Goal: Task Accomplishment & Management: Use online tool/utility

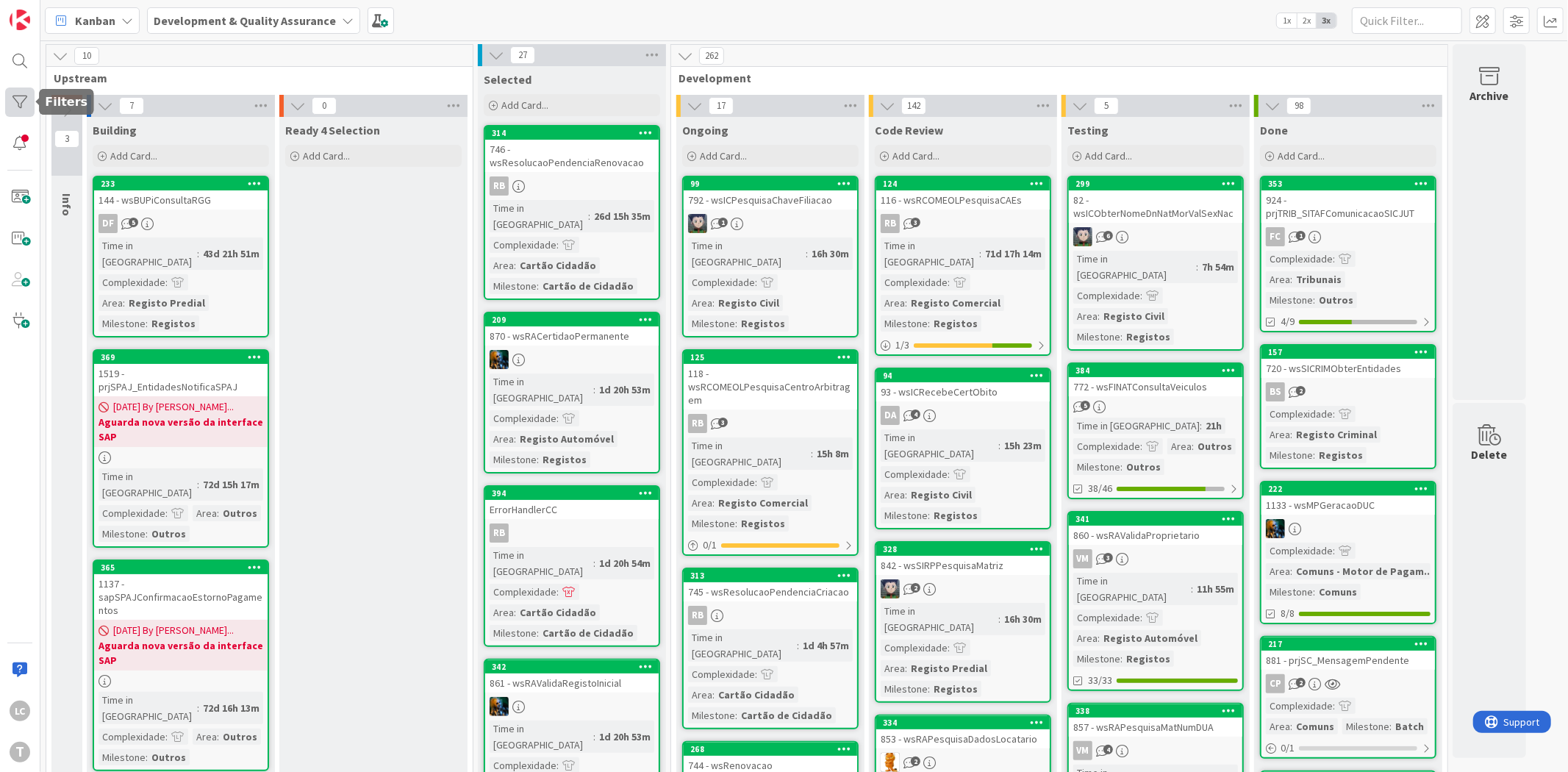
click at [27, 103] on div at bounding box center [20, 101] width 29 height 29
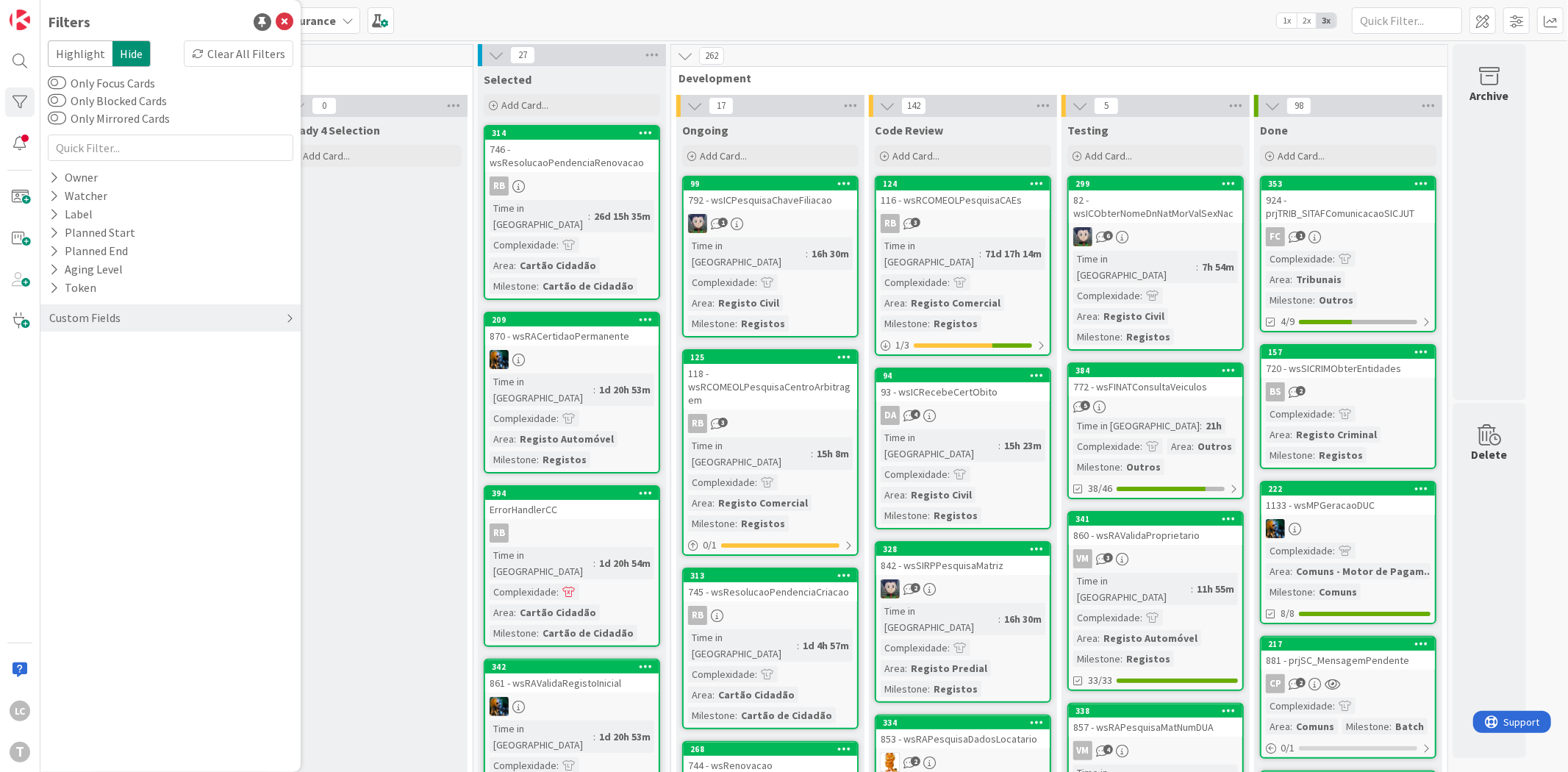
click at [130, 311] on div "Custom Fields" at bounding box center [170, 317] width 260 height 28
click at [56, 346] on icon at bounding box center [53, 348] width 10 height 12
click at [55, 406] on icon at bounding box center [57, 409] width 11 height 11
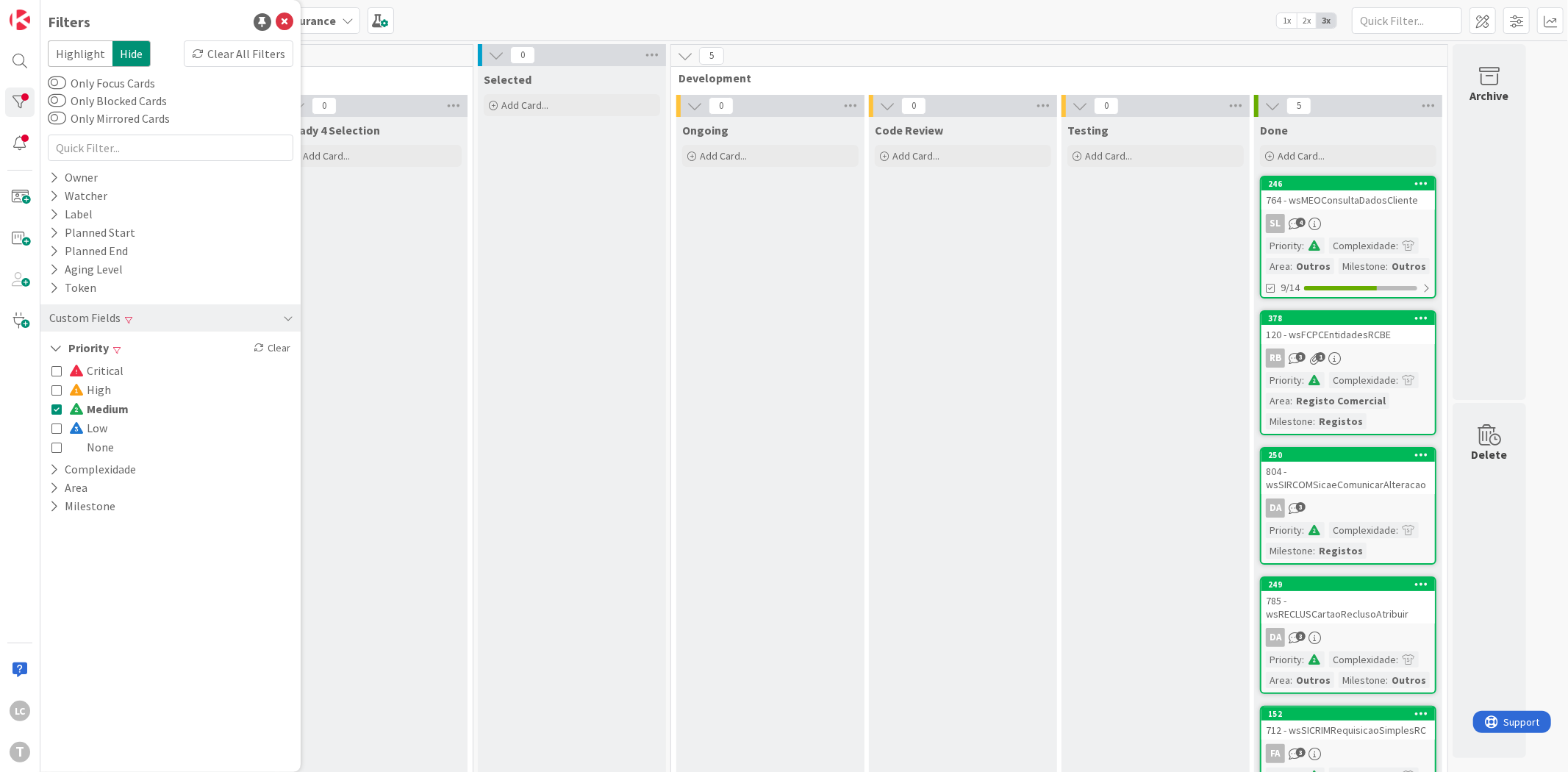
scroll to position [65, 0]
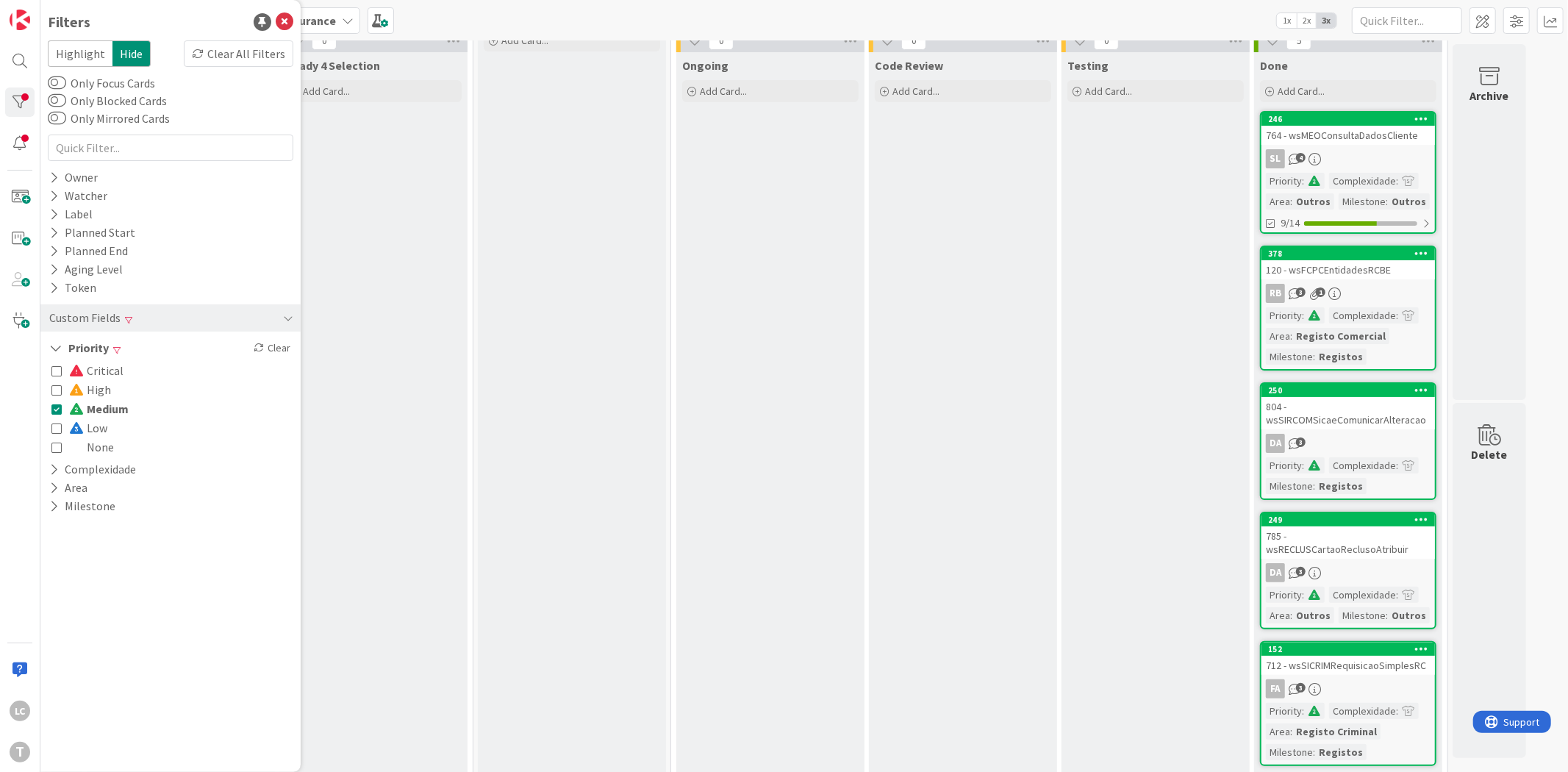
click at [55, 410] on icon at bounding box center [57, 409] width 11 height 11
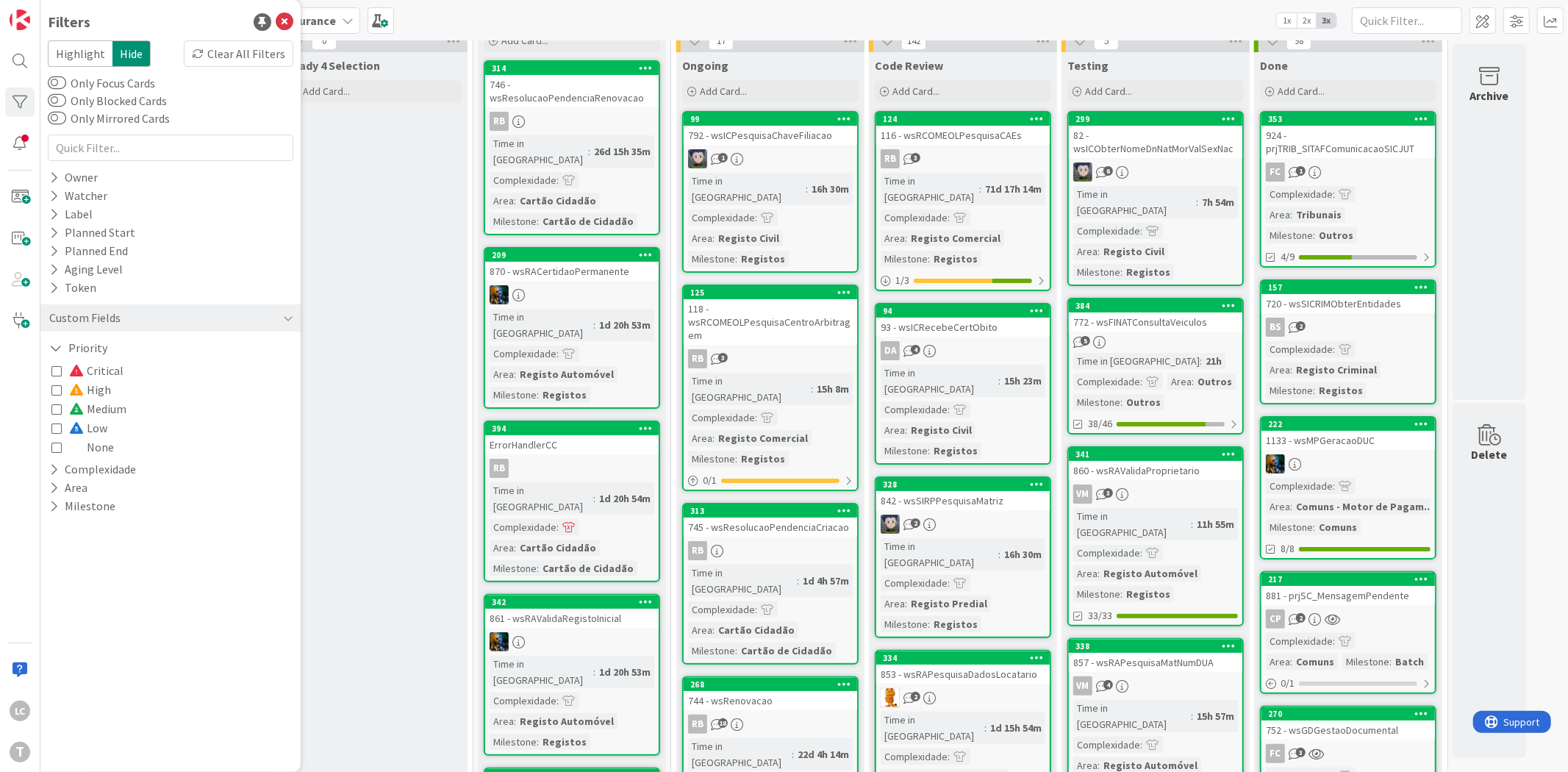
click at [59, 392] on icon at bounding box center [57, 390] width 11 height 11
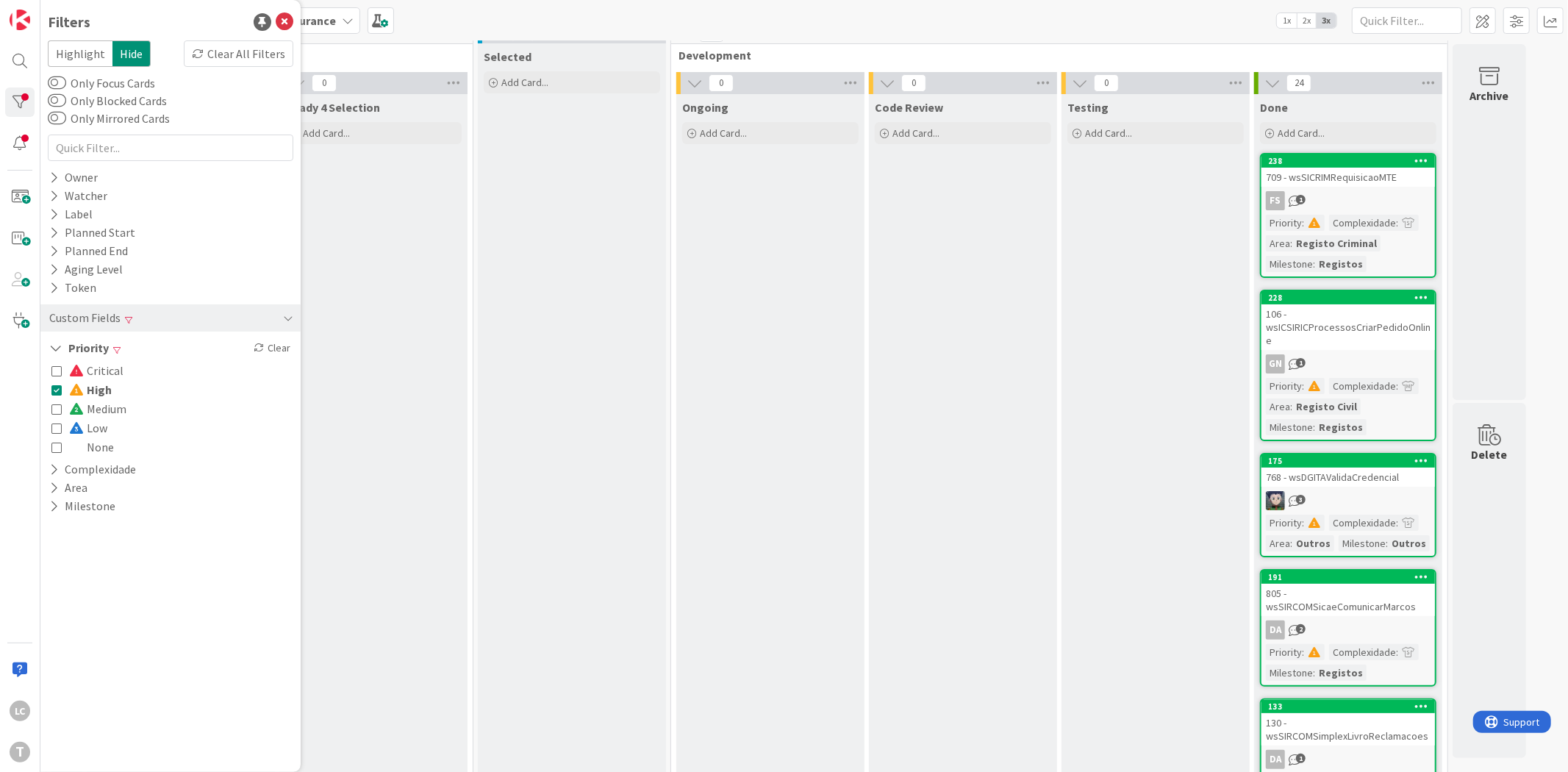
scroll to position [0, 0]
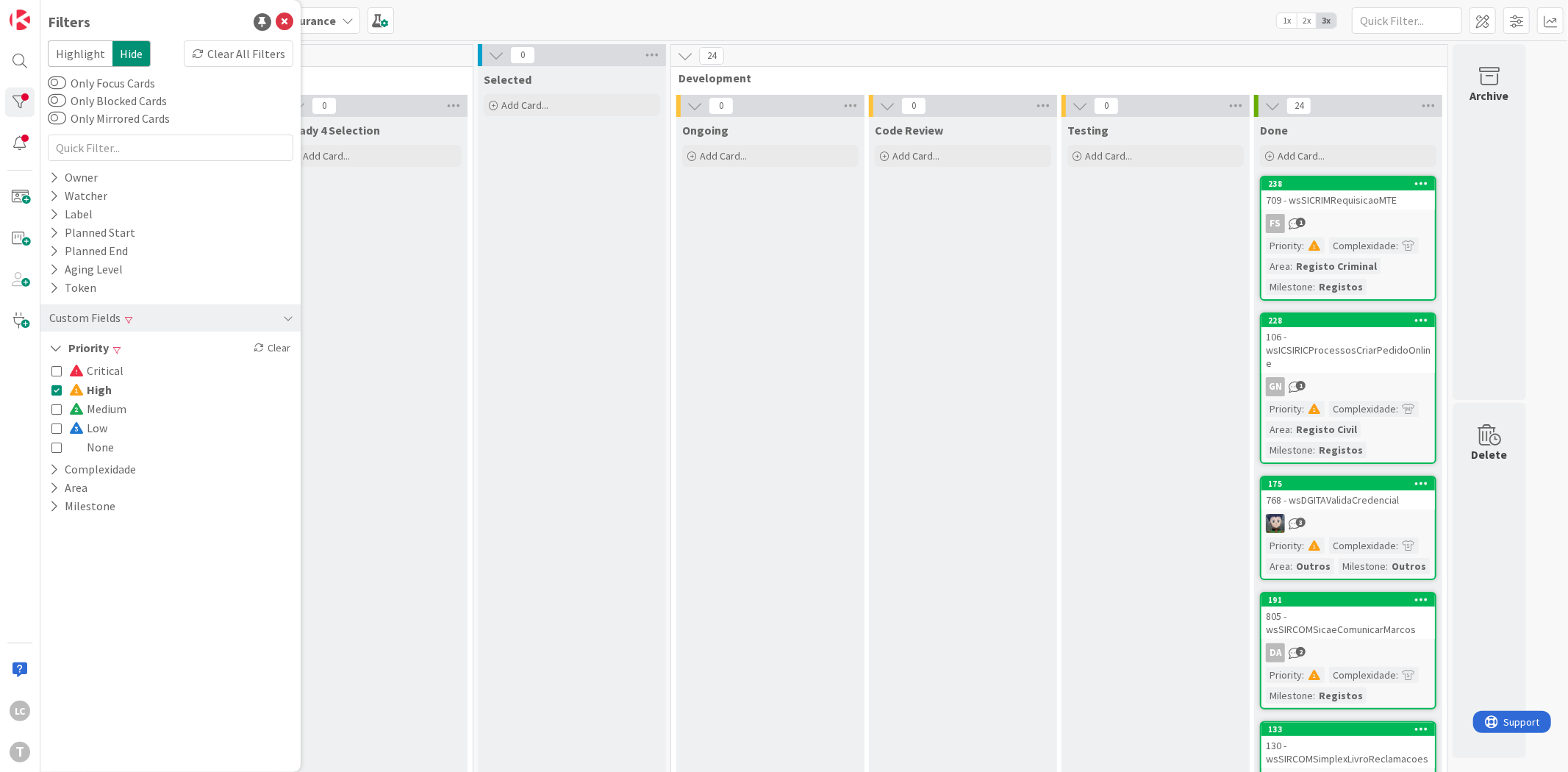
click at [60, 389] on icon at bounding box center [57, 390] width 11 height 11
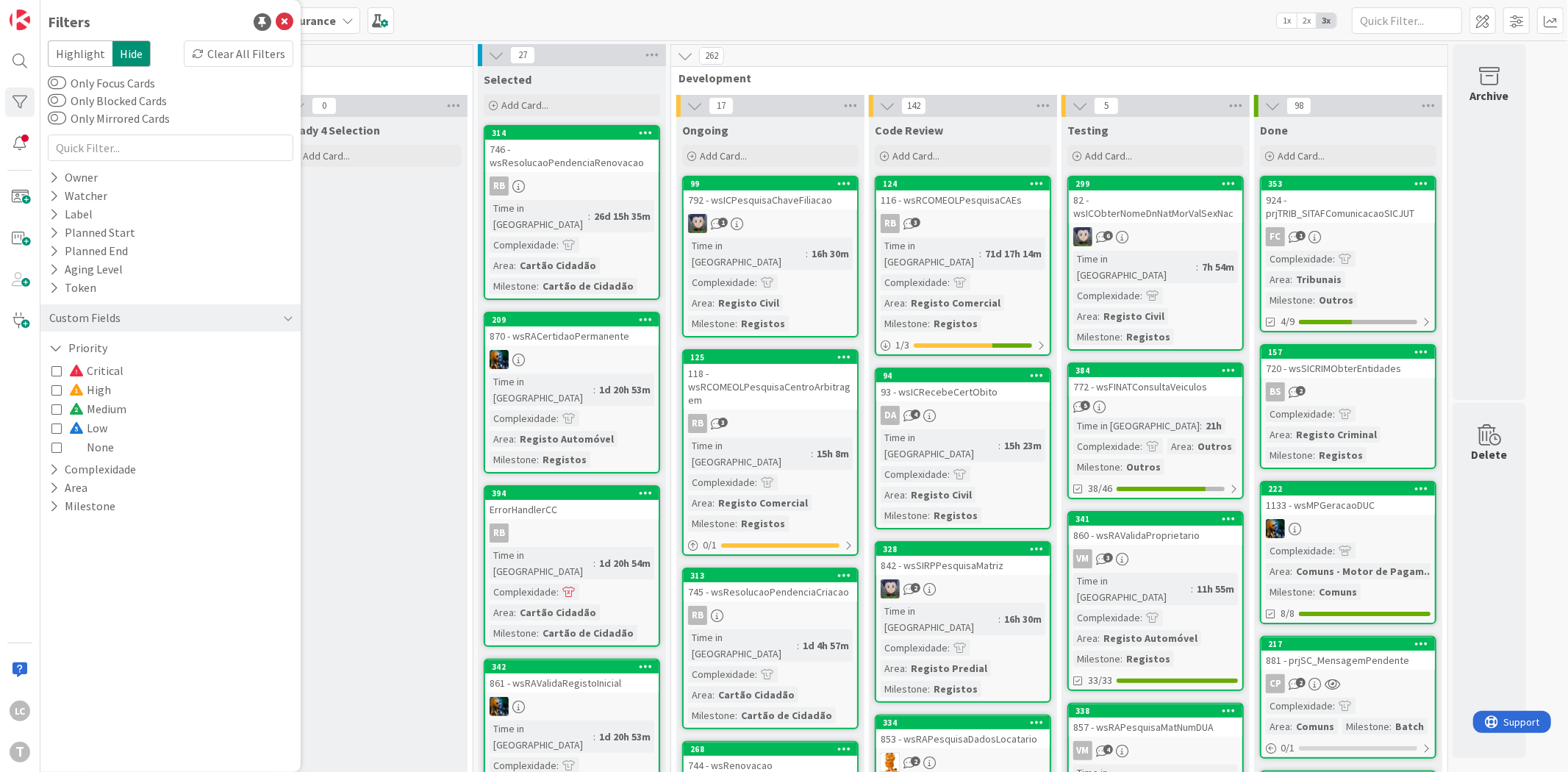
click at [54, 427] on icon at bounding box center [57, 428] width 11 height 11
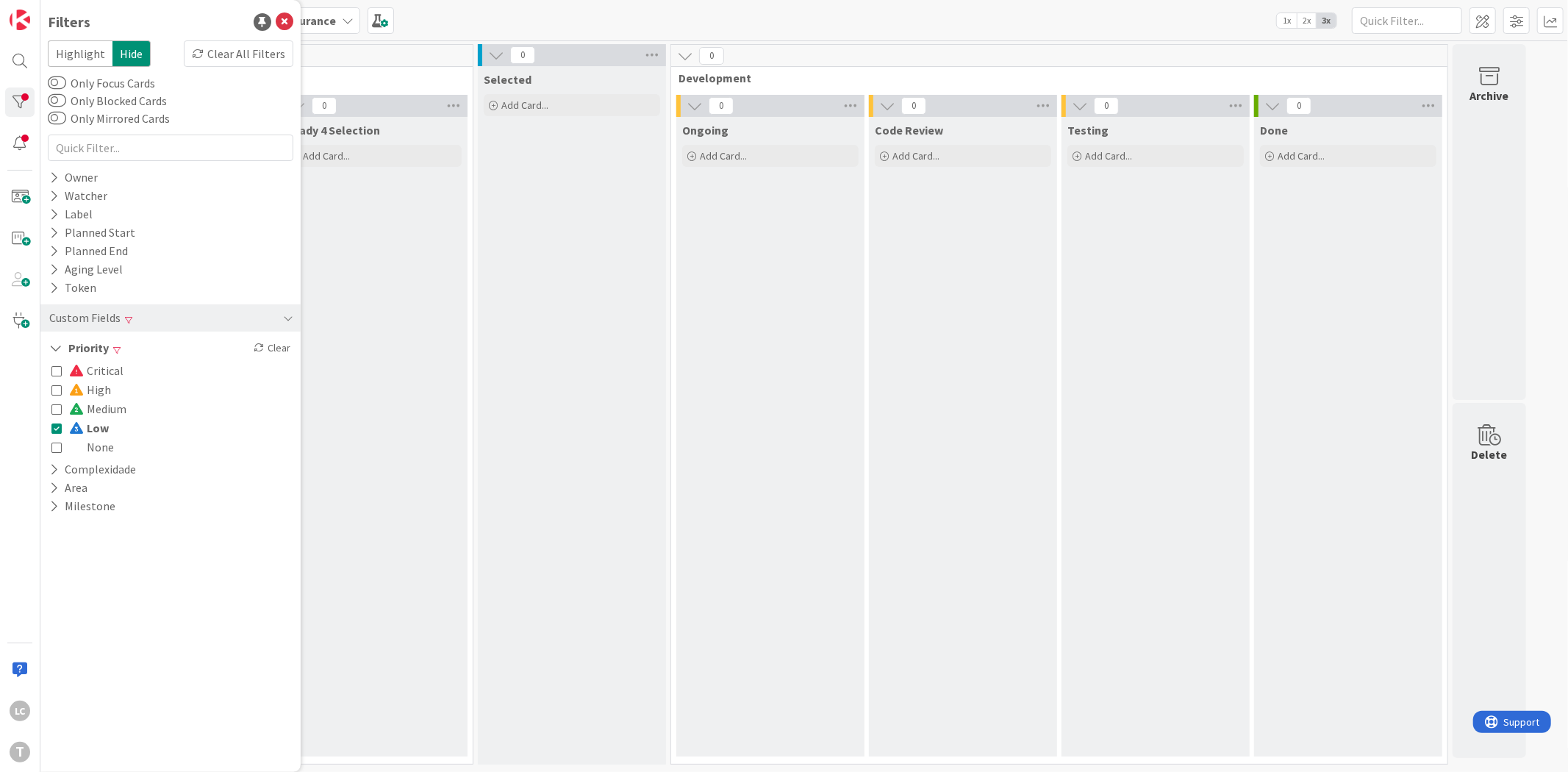
click at [56, 430] on icon at bounding box center [57, 428] width 11 height 11
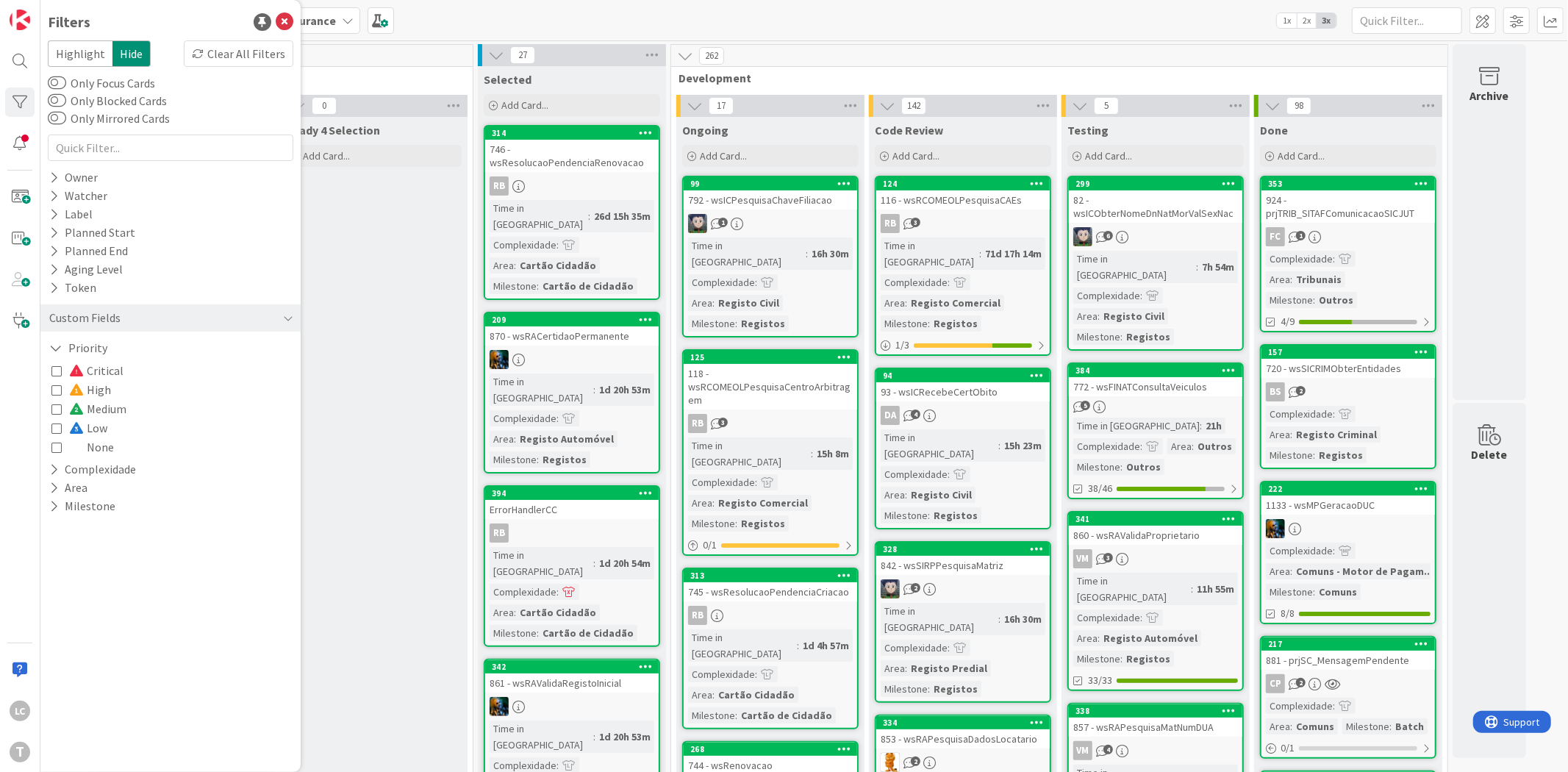
click at [58, 428] on icon at bounding box center [57, 428] width 11 height 11
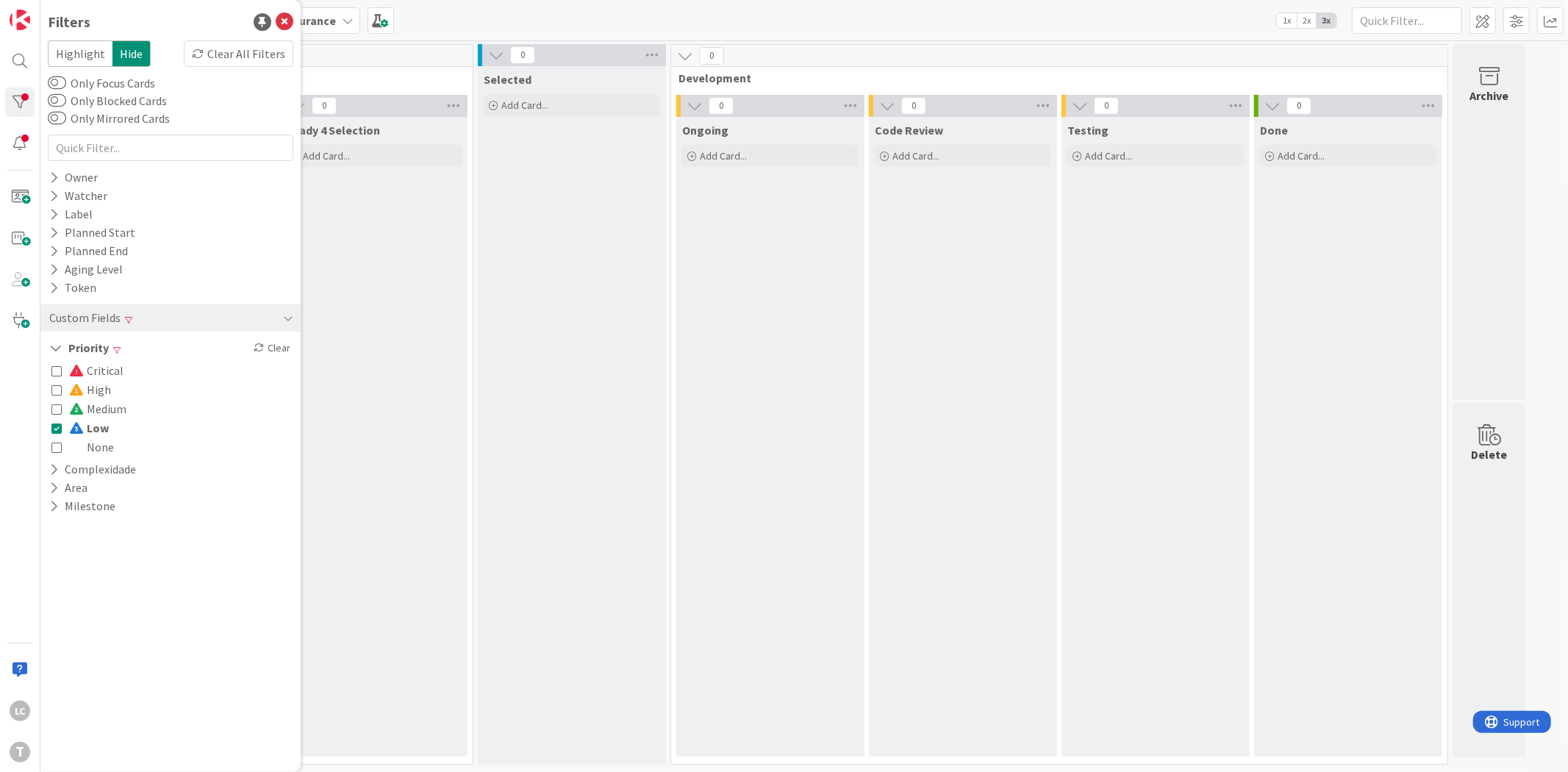
click at [58, 427] on icon at bounding box center [57, 428] width 11 height 11
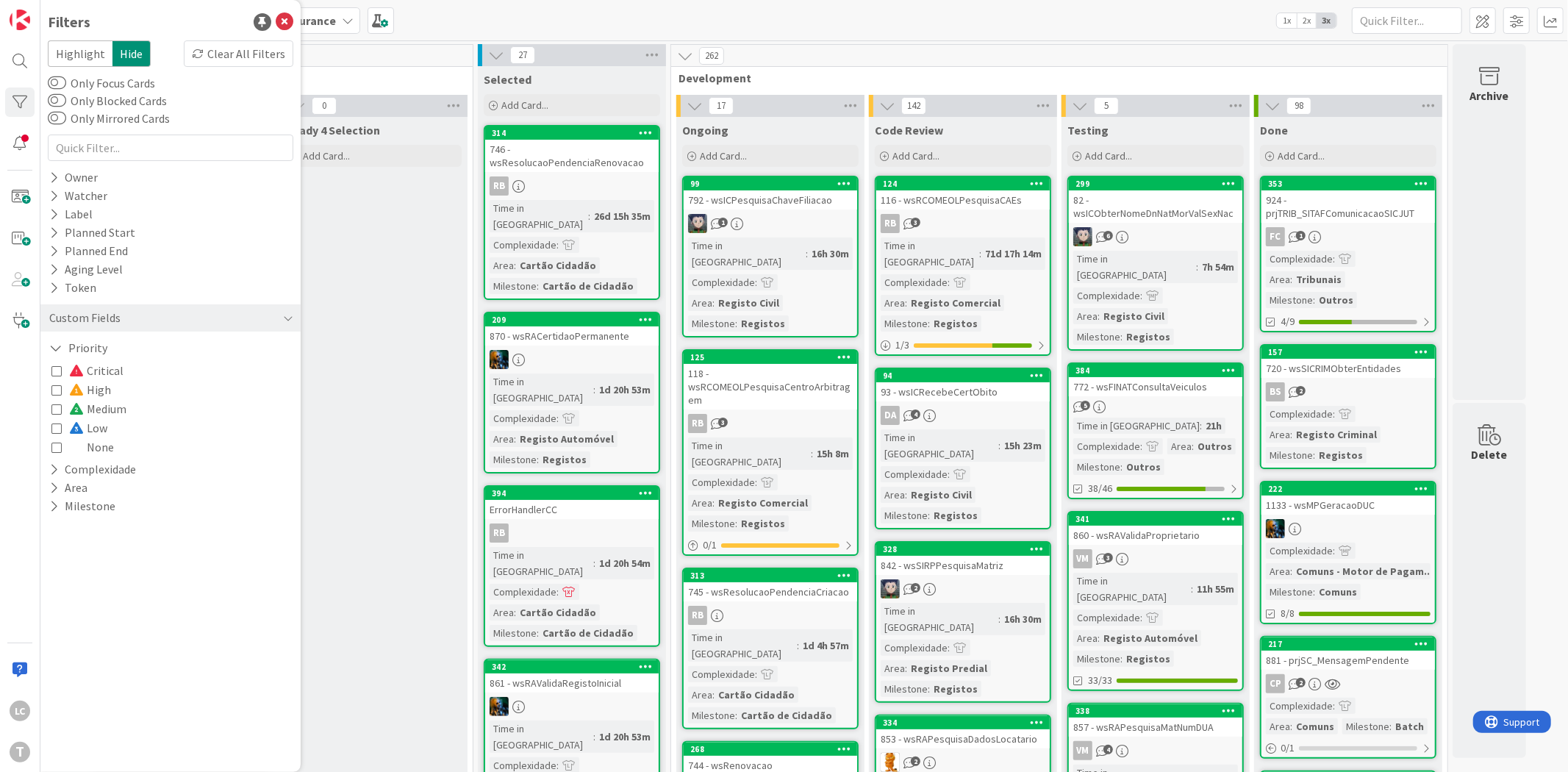
click at [56, 451] on icon at bounding box center [57, 447] width 11 height 11
click at [53, 430] on icon at bounding box center [57, 428] width 11 height 11
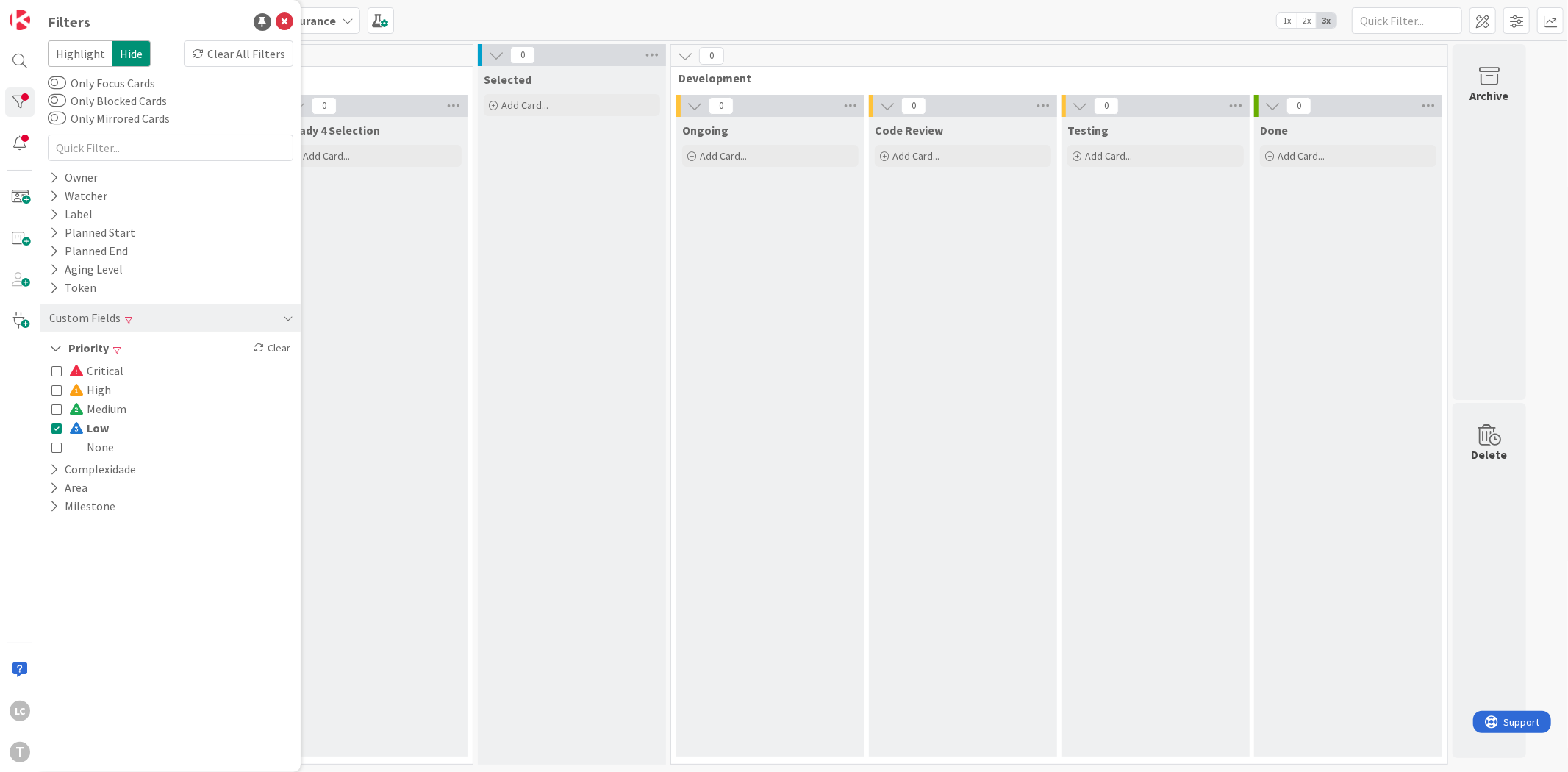
click at [53, 430] on icon at bounding box center [57, 428] width 11 height 11
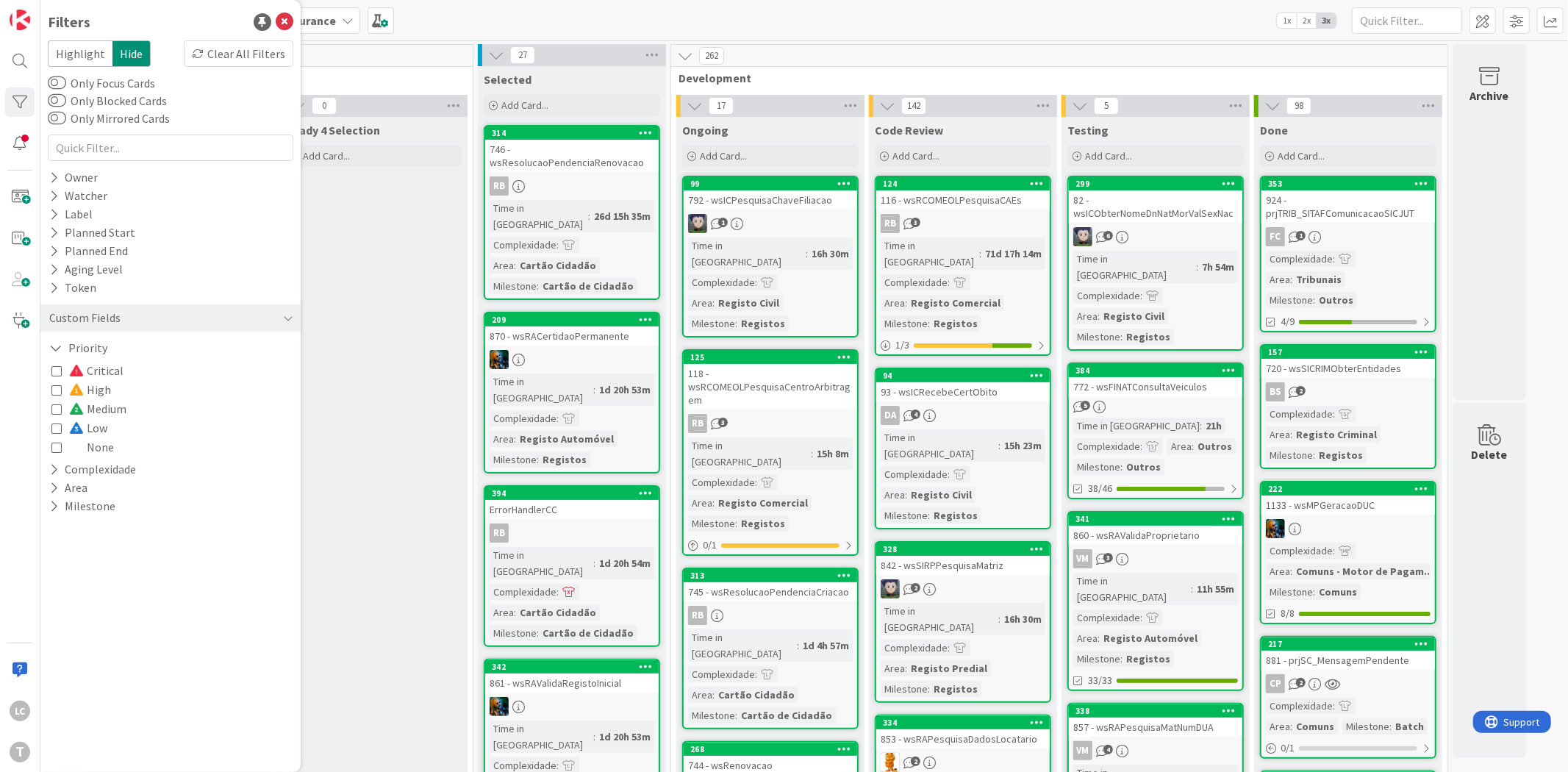
click at [58, 405] on icon at bounding box center [57, 409] width 11 height 11
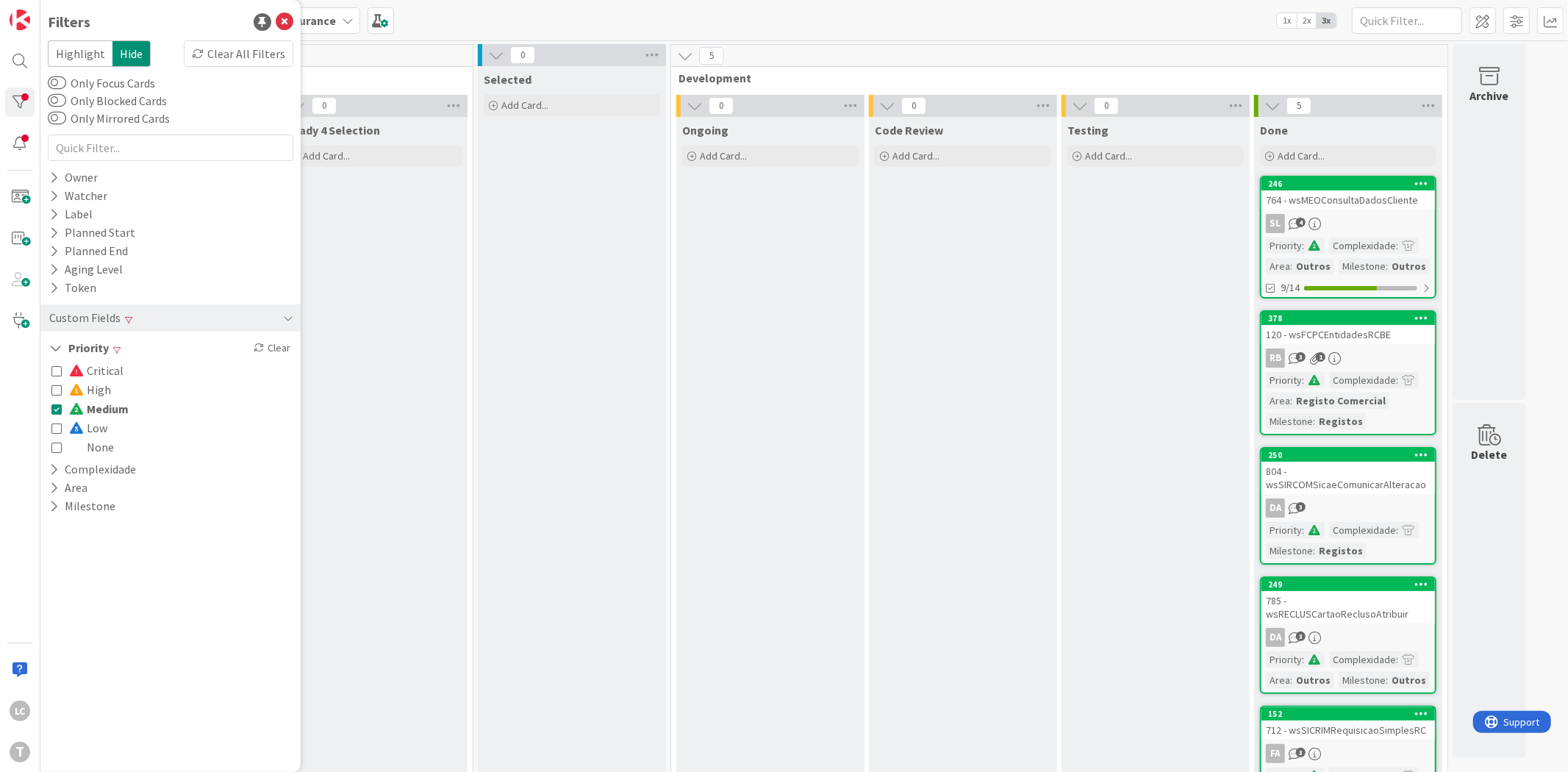
click at [58, 405] on icon at bounding box center [57, 409] width 11 height 11
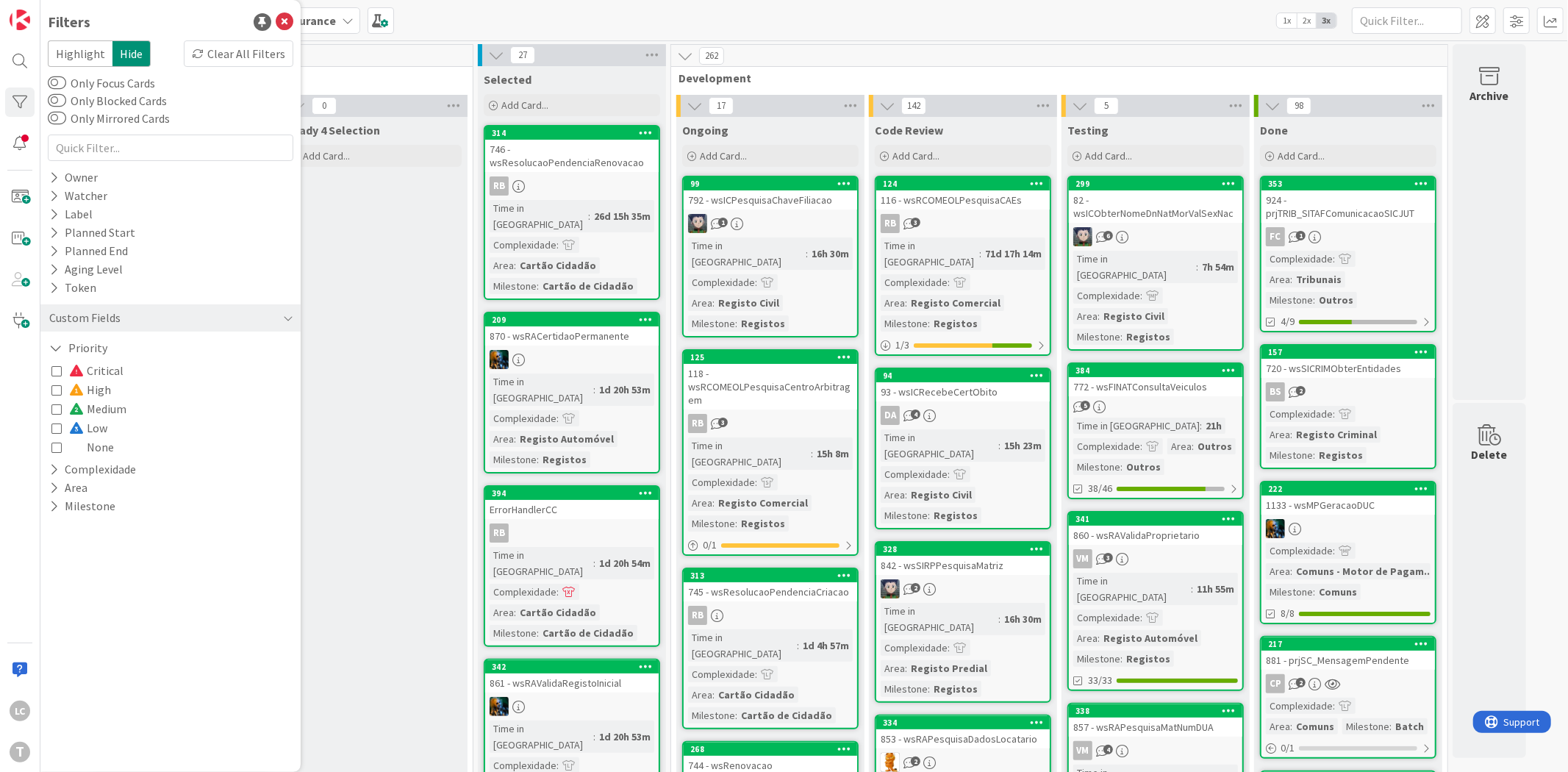
click at [60, 391] on icon at bounding box center [57, 390] width 11 height 11
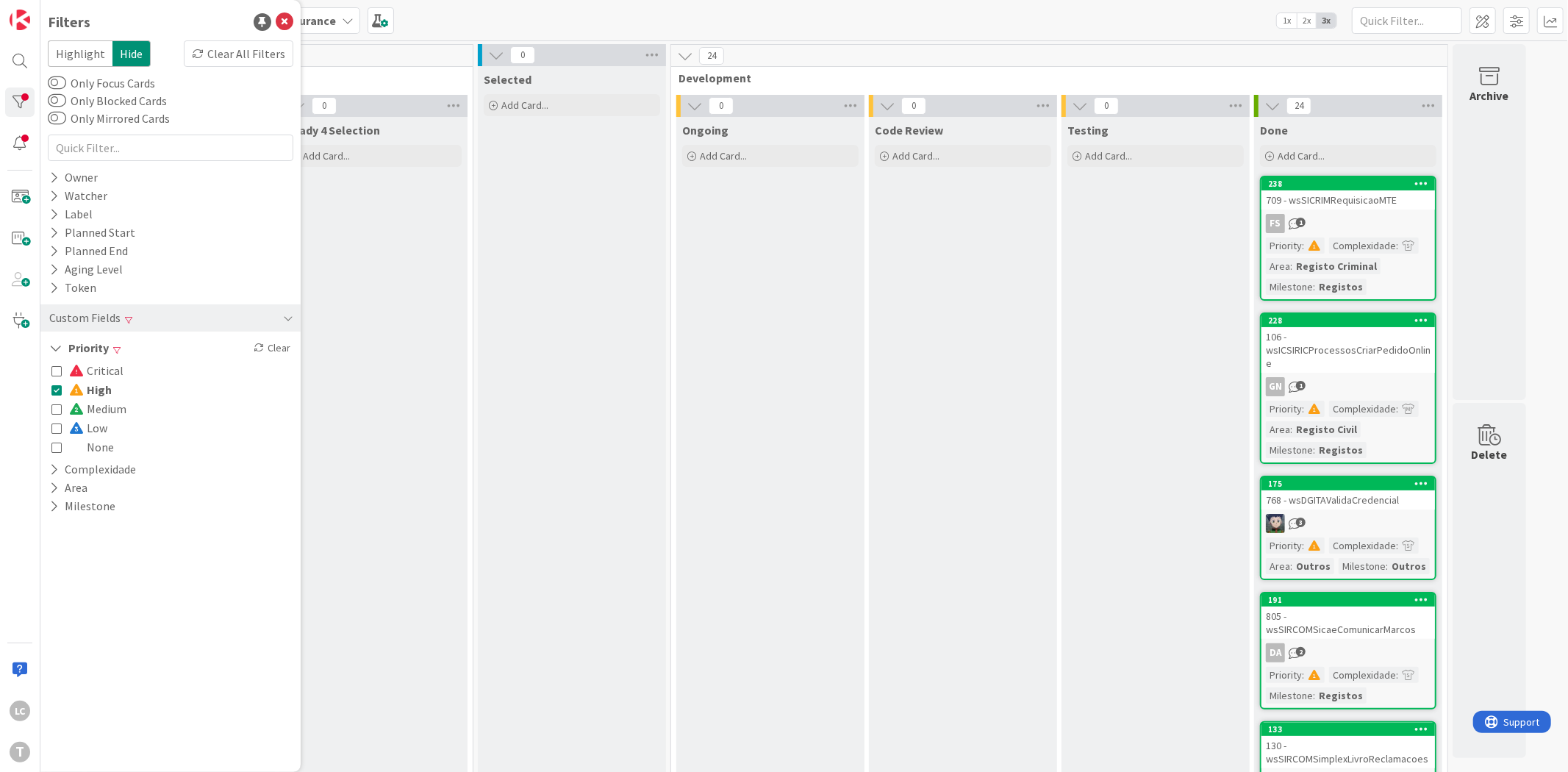
click at [60, 391] on icon at bounding box center [57, 390] width 11 height 11
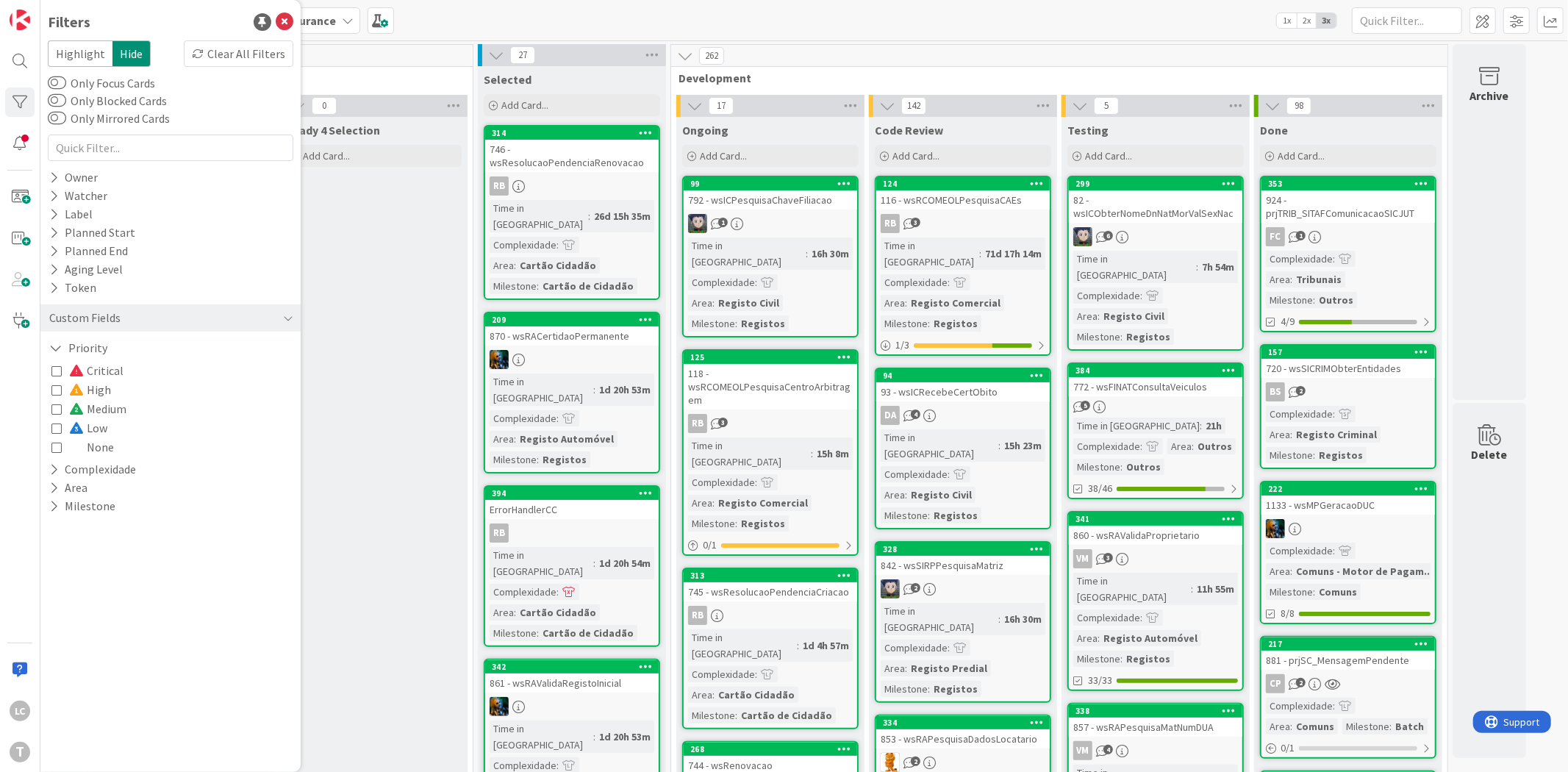
click at [54, 370] on icon at bounding box center [57, 370] width 11 height 11
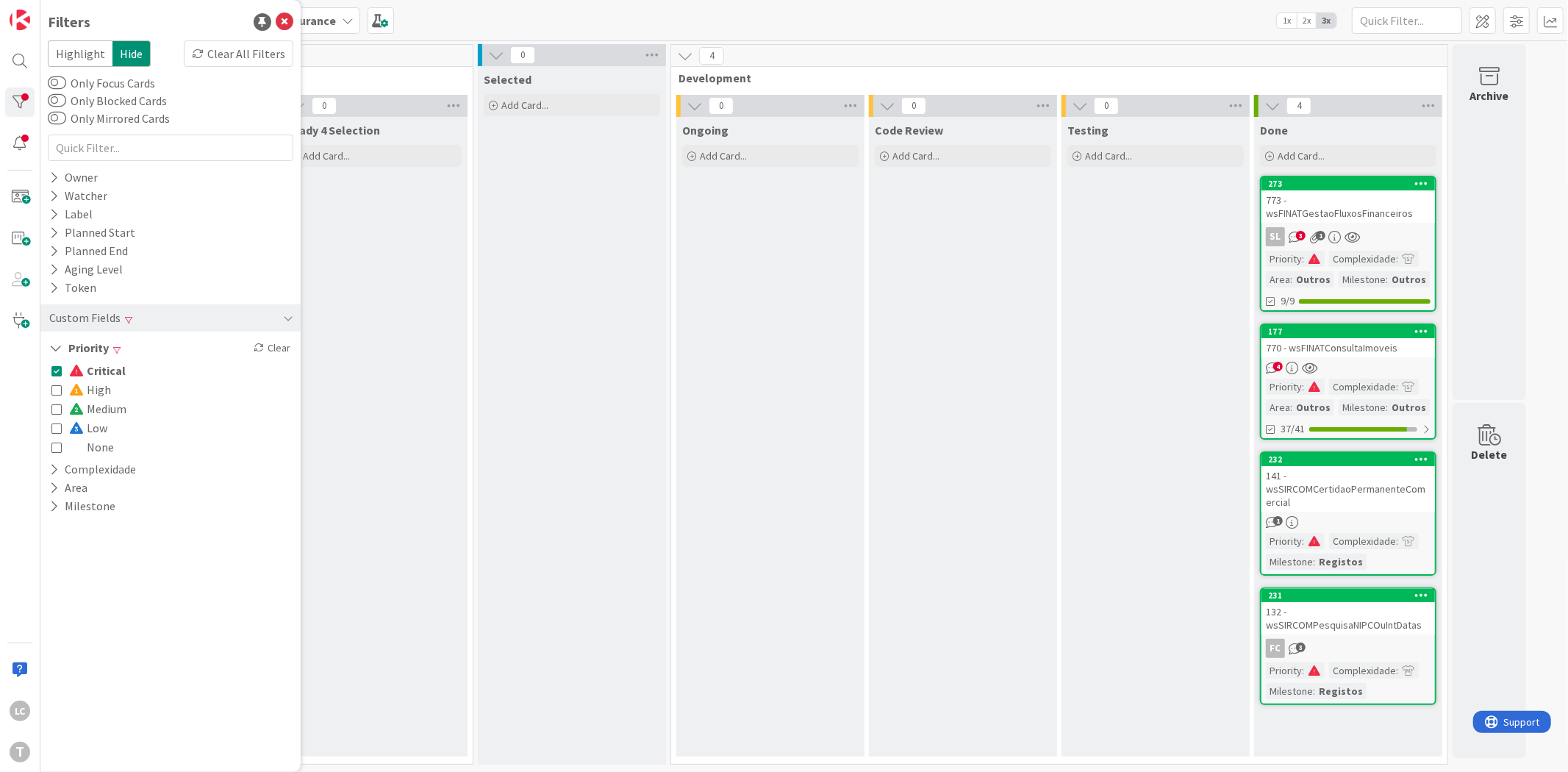
click at [54, 370] on icon at bounding box center [57, 370] width 11 height 11
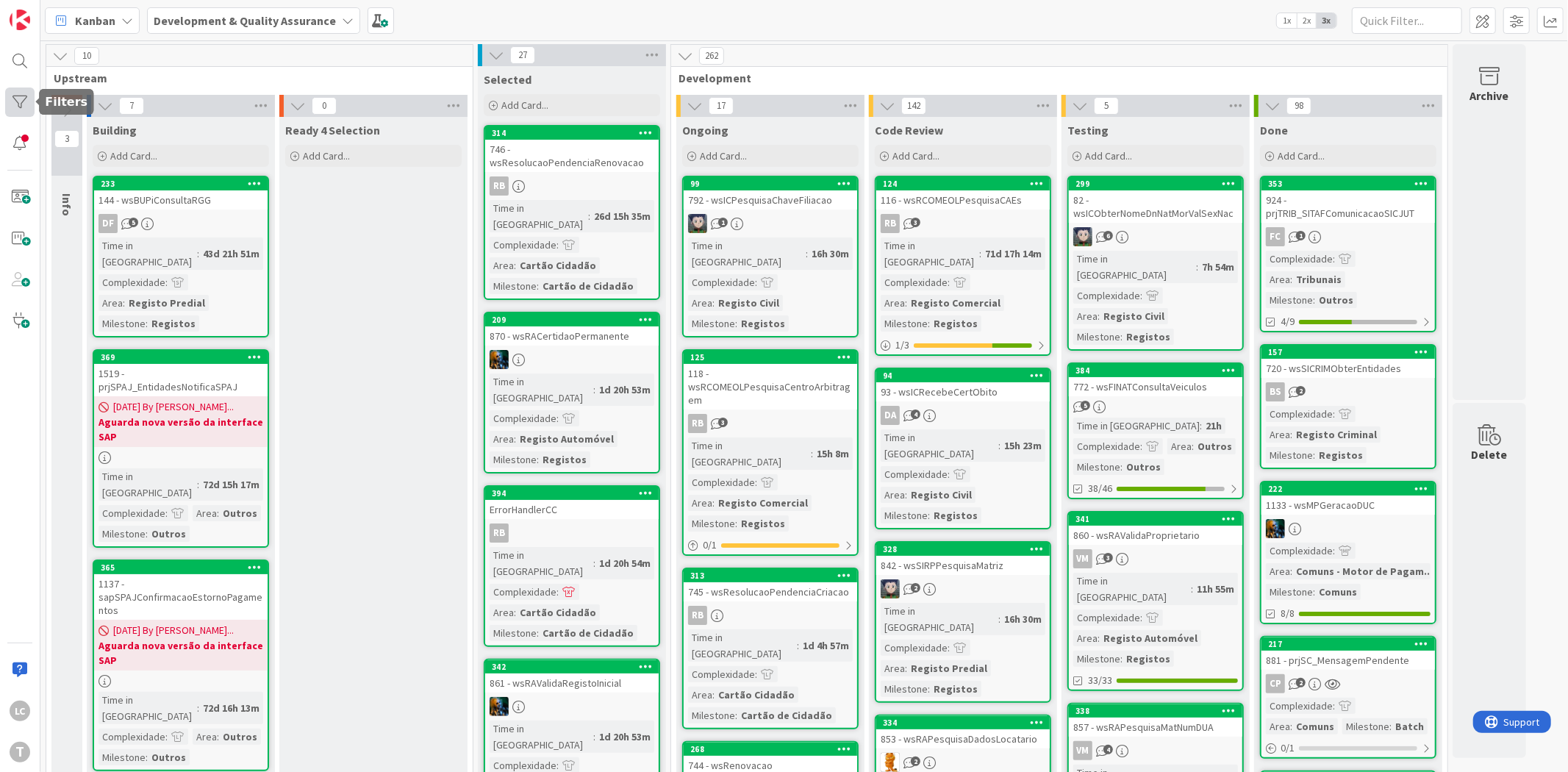
click at [9, 96] on div at bounding box center [20, 101] width 29 height 29
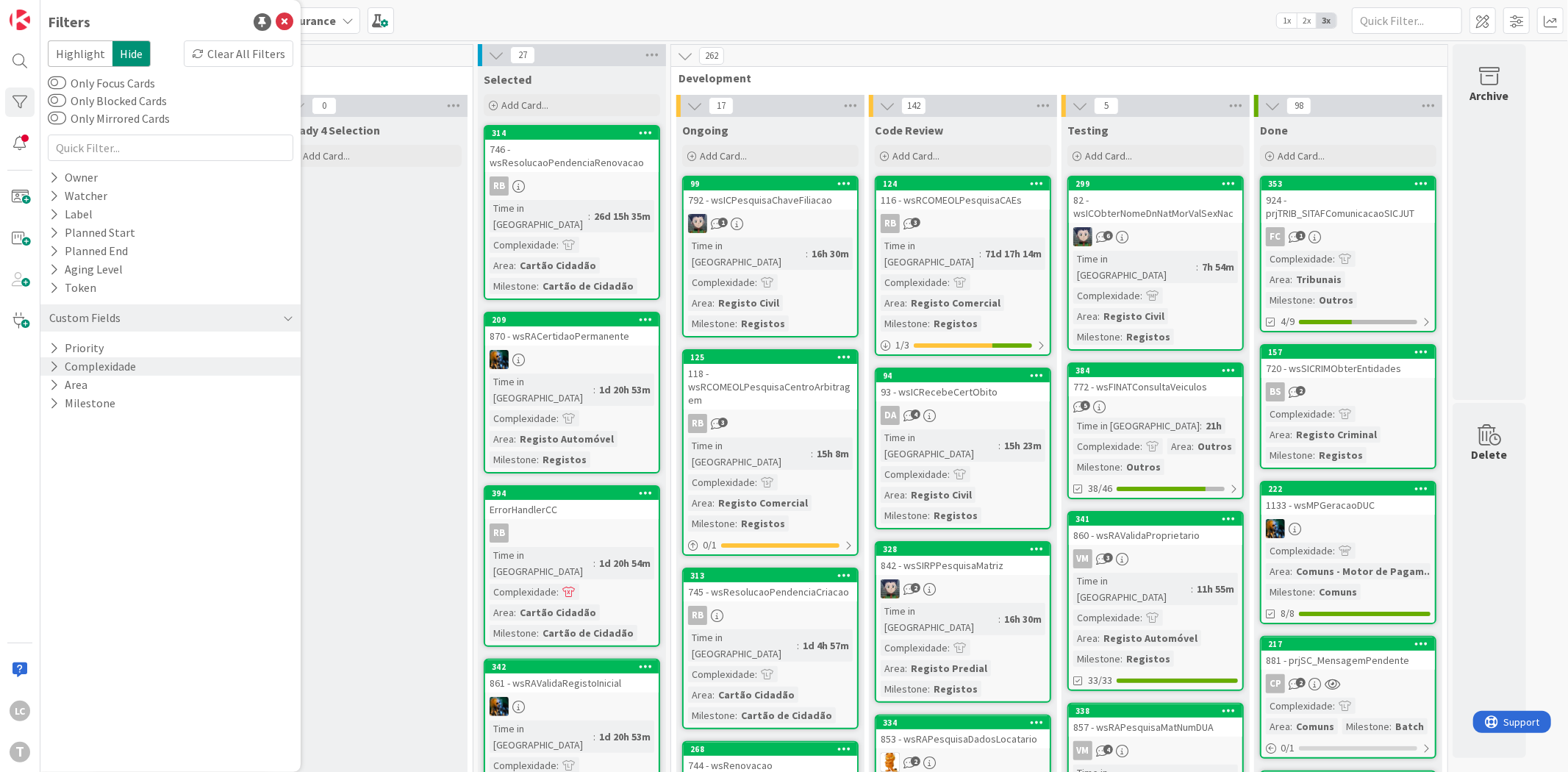
click at [62, 368] on button "Complexidade" at bounding box center [92, 366] width 90 height 19
click at [62, 368] on button "Complexidade" at bounding box center [94, 366] width 93 height 19
click at [70, 344] on button "Priority" at bounding box center [76, 347] width 58 height 19
click at [100, 366] on span "Critical" at bounding box center [96, 370] width 54 height 20
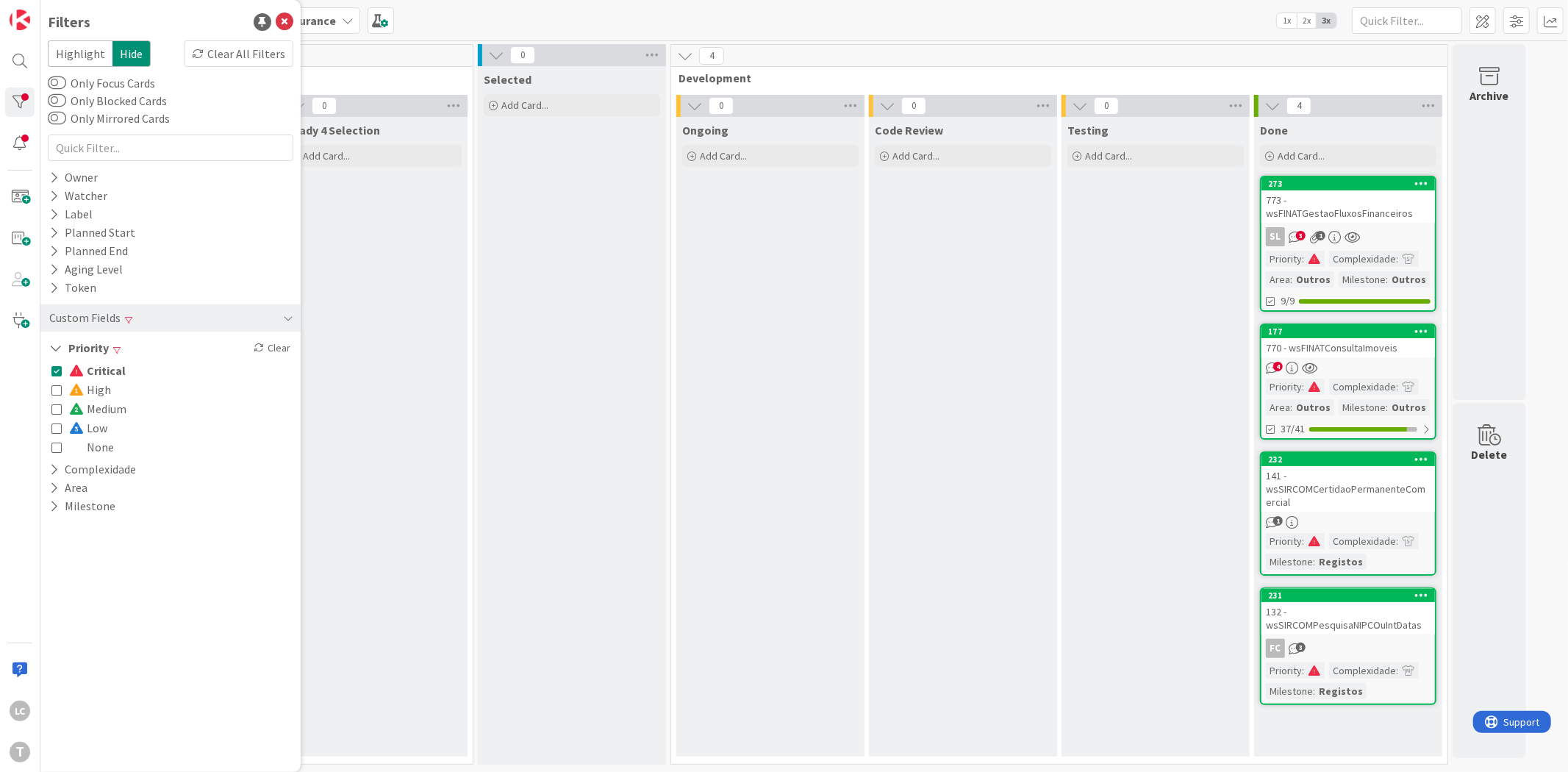
click at [100, 369] on span "Critical" at bounding box center [98, 370] width 57 height 20
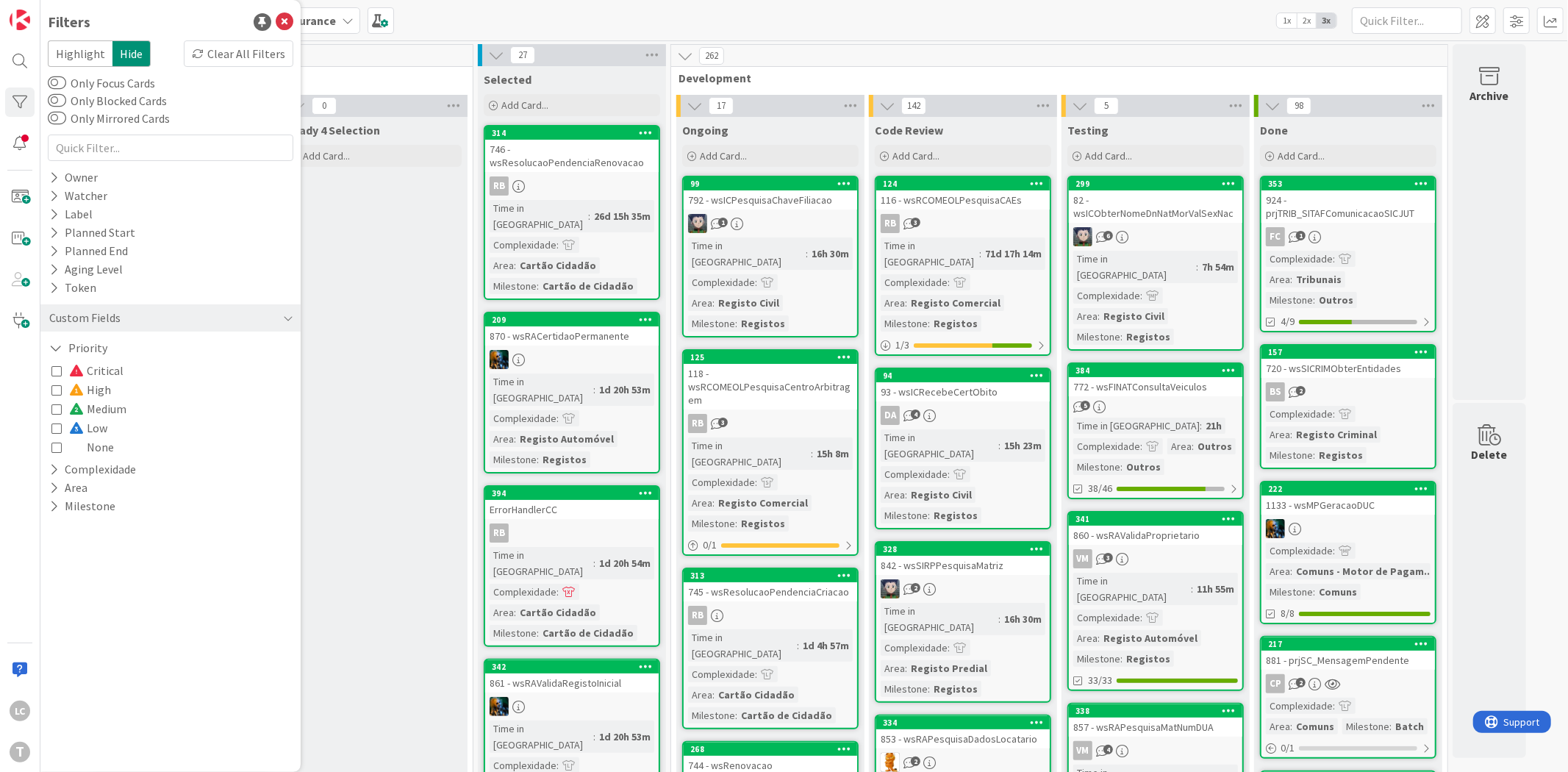
click at [92, 410] on span "Medium" at bounding box center [98, 409] width 58 height 20
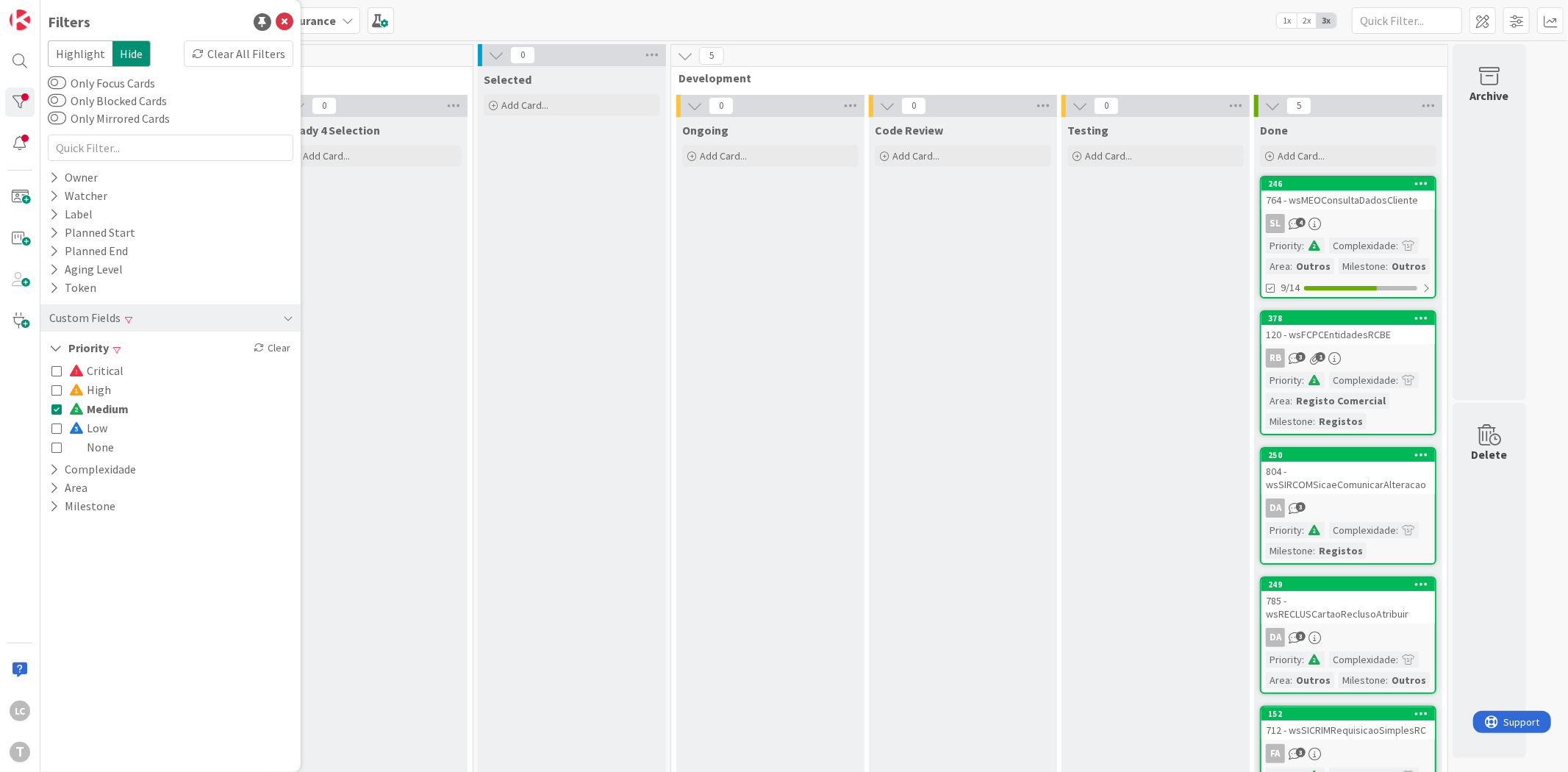
click at [111, 407] on span "Medium" at bounding box center [99, 409] width 60 height 20
